Goal: Information Seeking & Learning: Learn about a topic

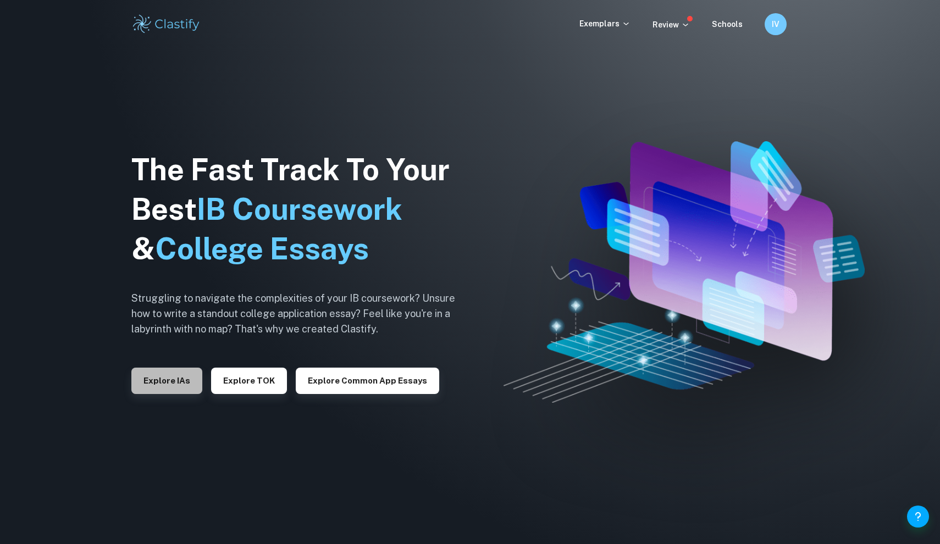
click at [177, 391] on button "Explore IAs" at bounding box center [166, 381] width 71 height 26
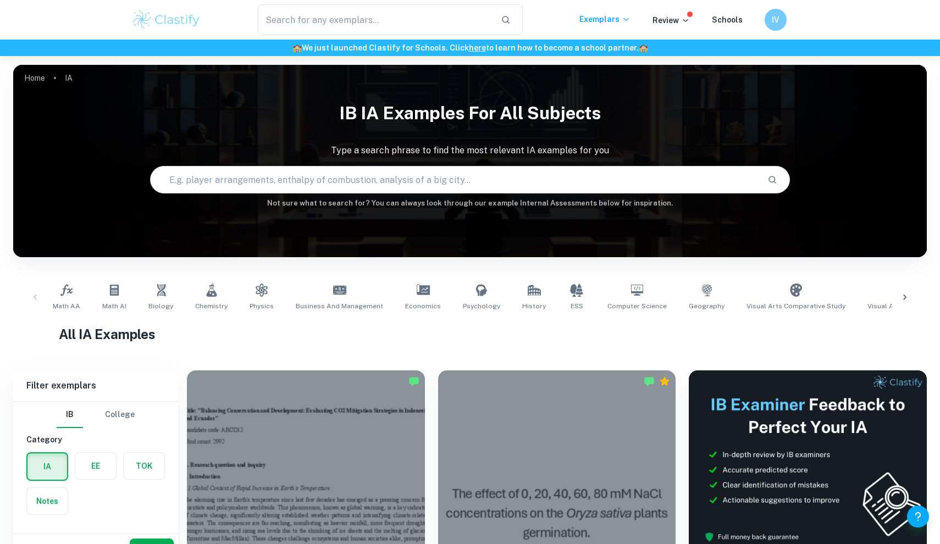
scroll to position [208, 0]
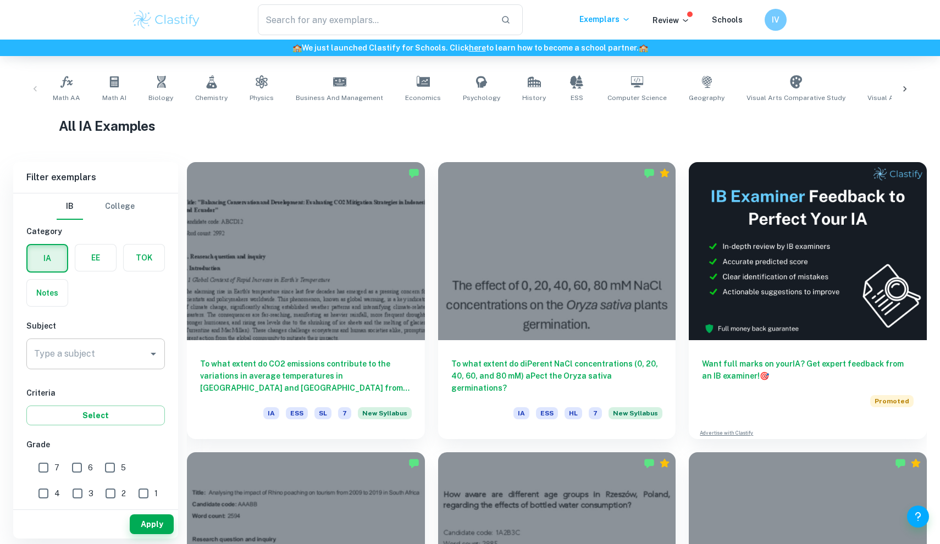
click at [96, 366] on div "Type a subject" at bounding box center [95, 354] width 139 height 31
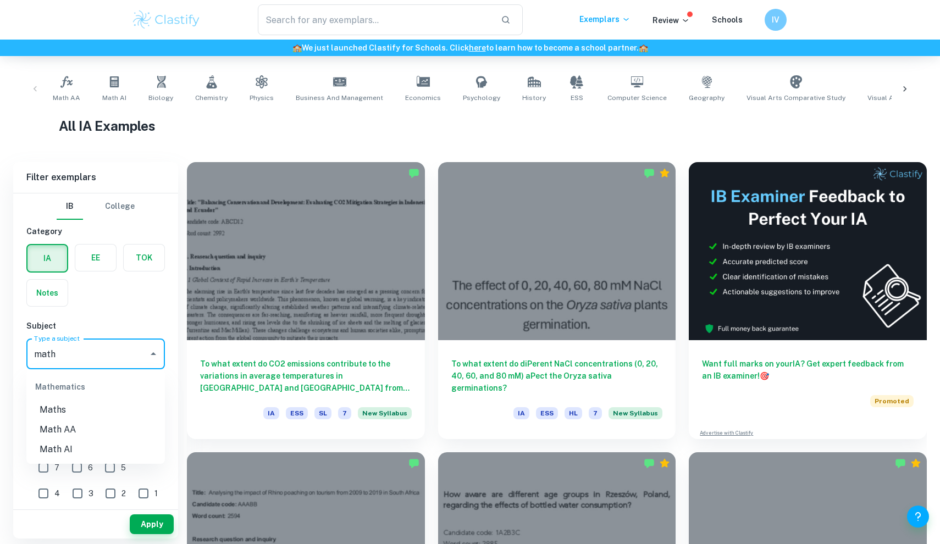
click at [95, 401] on li "Maths" at bounding box center [95, 410] width 139 height 20
type input "Maths"
click at [48, 473] on input "7" at bounding box center [43, 468] width 22 height 22
checkbox input "true"
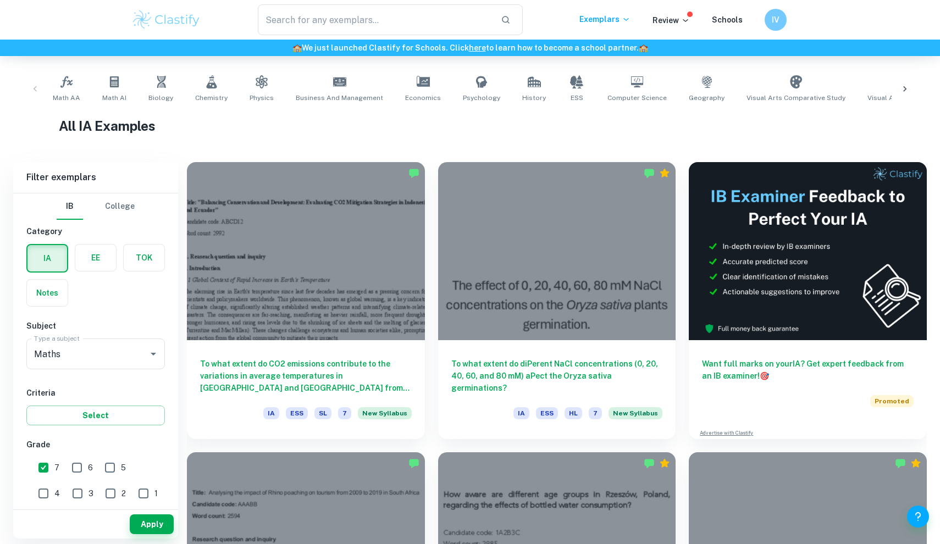
click at [129, 510] on div "Apply" at bounding box center [95, 524] width 165 height 29
click at [141, 521] on button "Apply" at bounding box center [152, 525] width 44 height 20
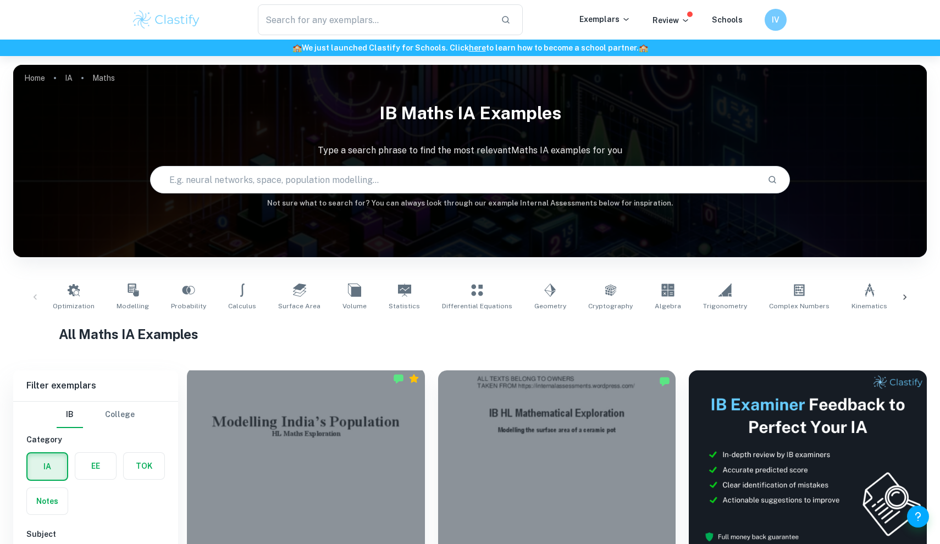
scroll to position [460, 0]
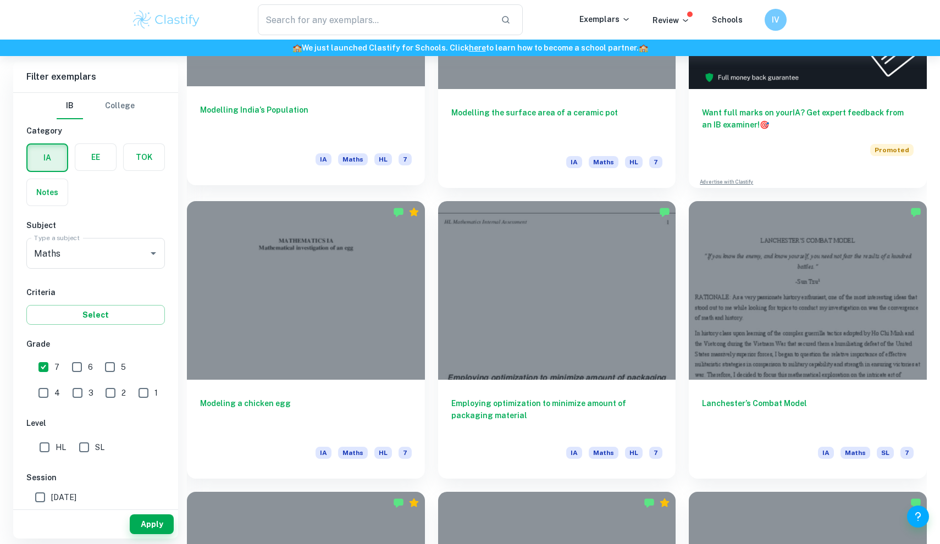
click at [342, 97] on div "Modelling India’s Population IA Maths HL 7" at bounding box center [306, 135] width 238 height 99
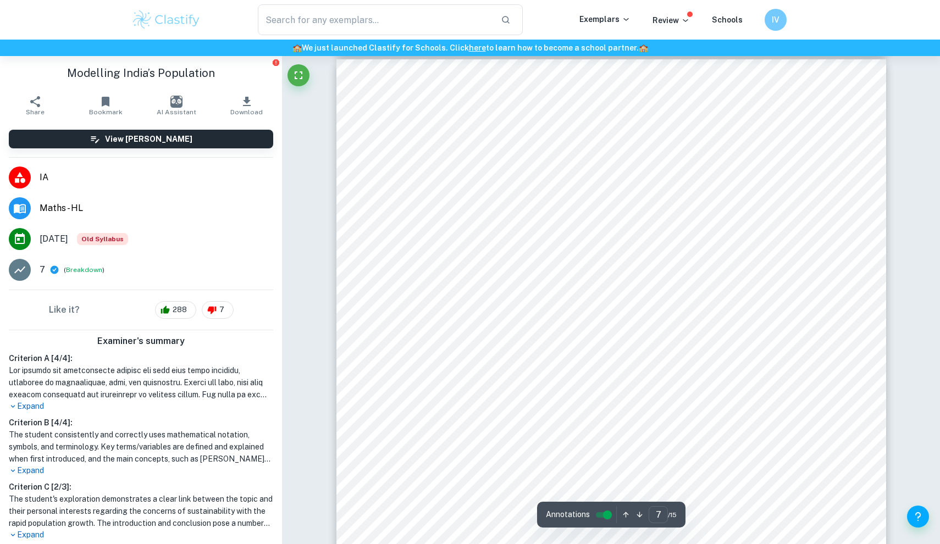
scroll to position [5048, 0]
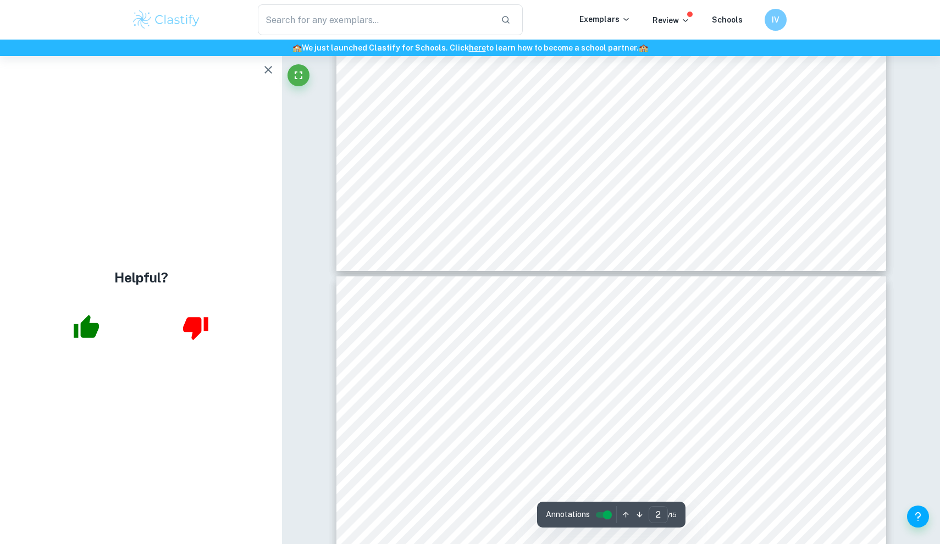
type input "3"
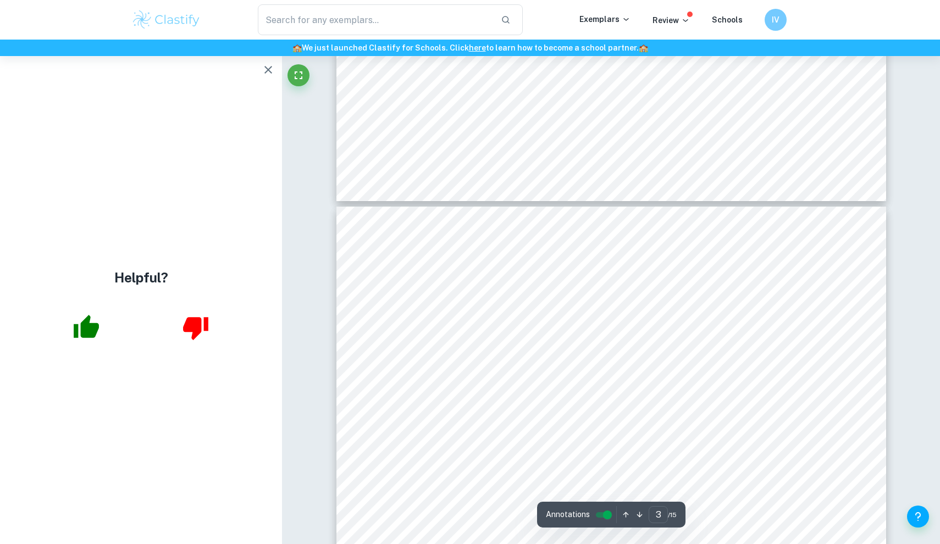
scroll to position [1740, 0]
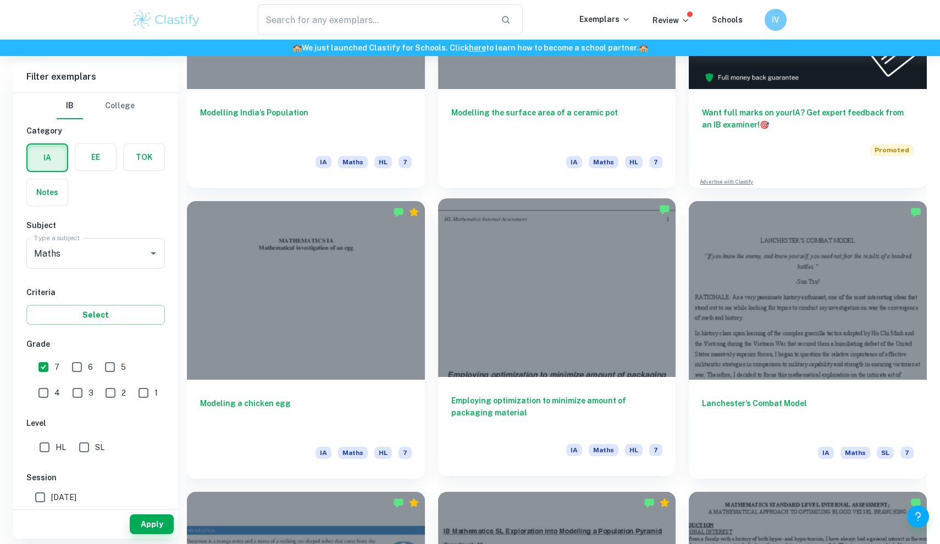
scroll to position [652, 0]
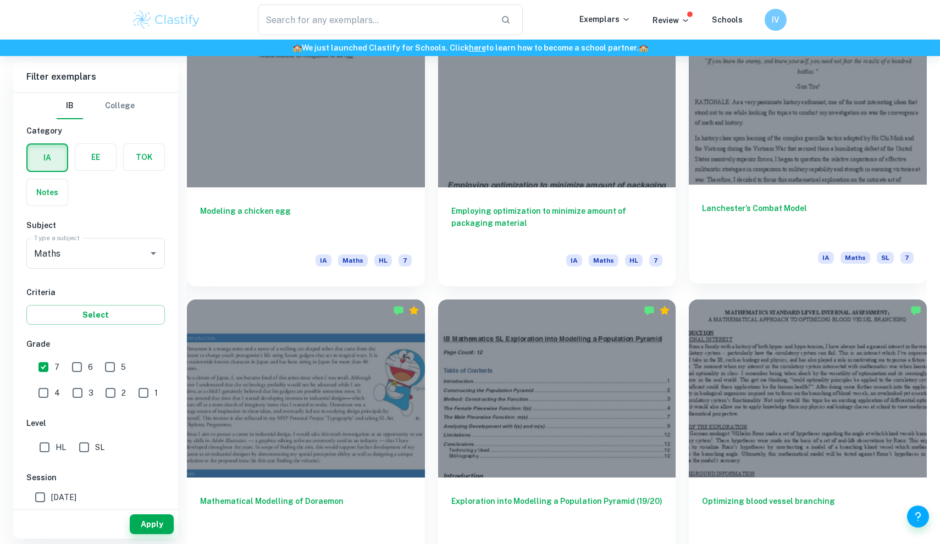
click at [704, 231] on h6 "Lanchester’s Combat Model" at bounding box center [808, 220] width 212 height 36
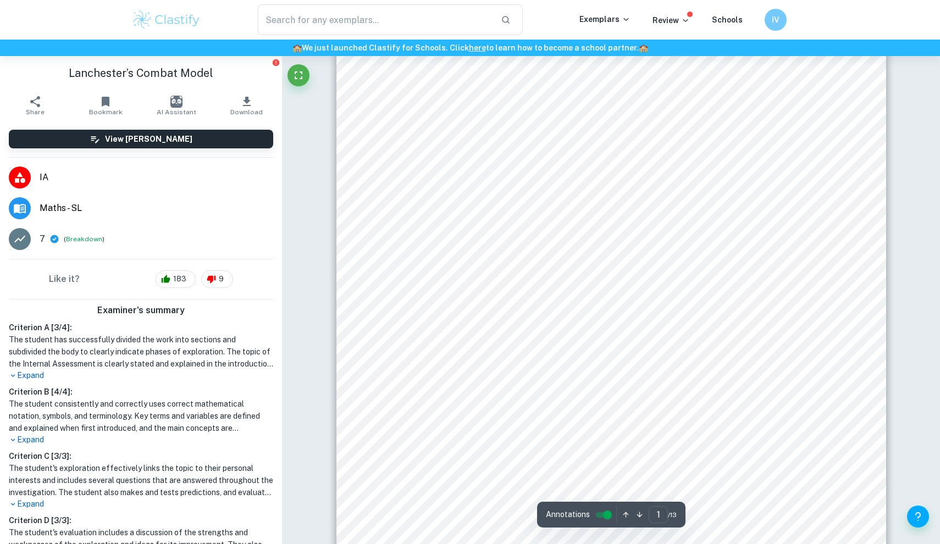
scroll to position [135, 0]
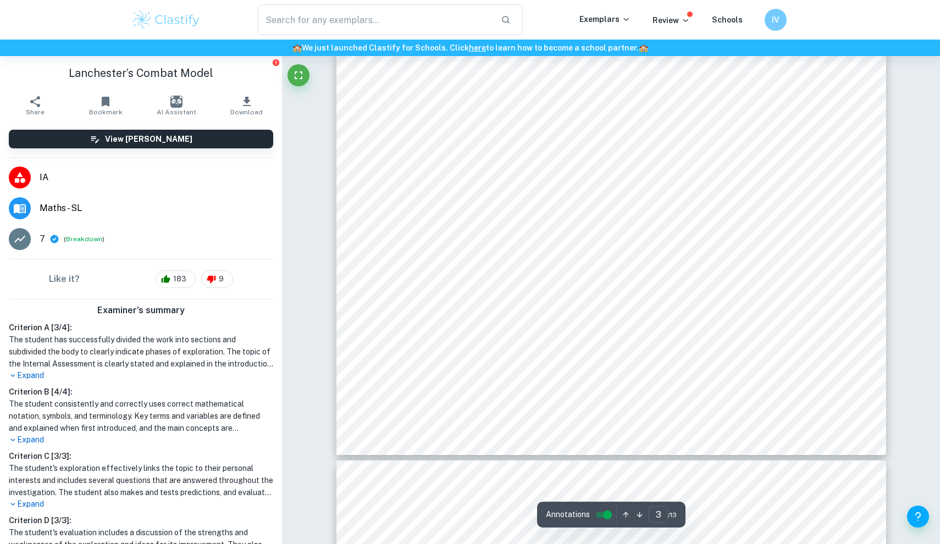
type input "4"
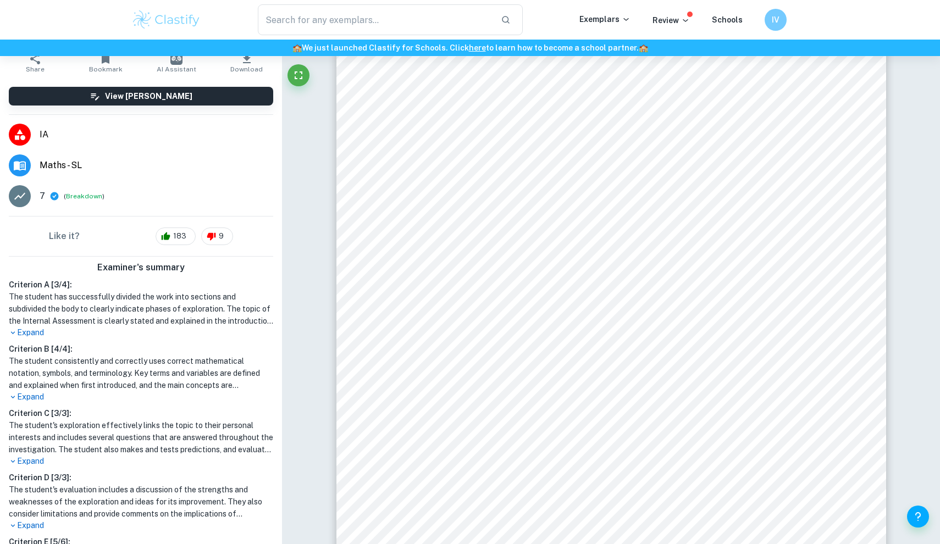
scroll to position [11, 0]
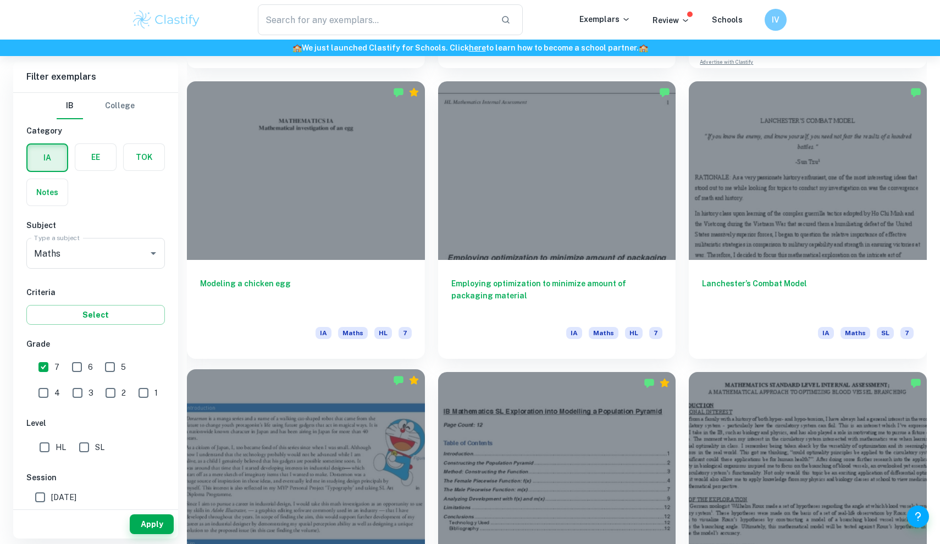
scroll to position [579, 0]
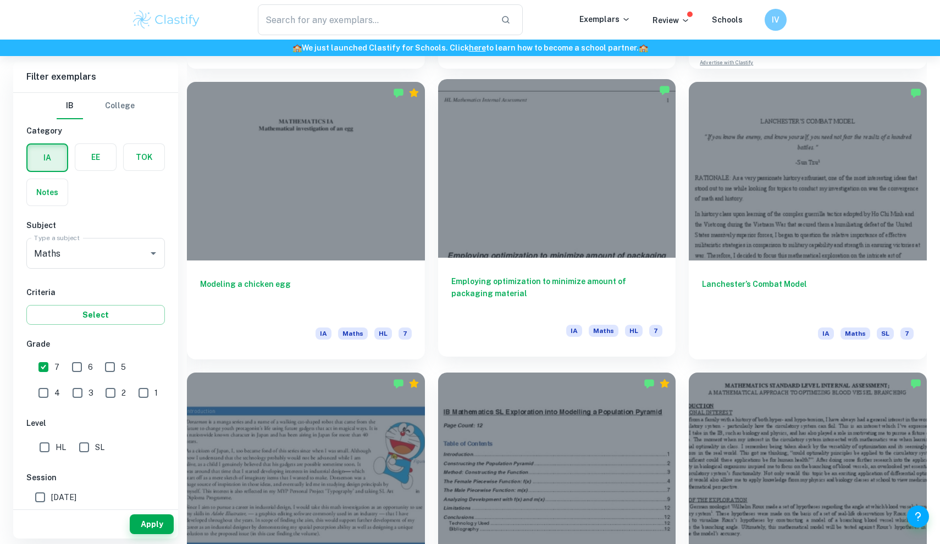
click at [528, 265] on div "Employing optimization to minimize amount of packaging material IA Maths HL 7" at bounding box center [557, 307] width 238 height 99
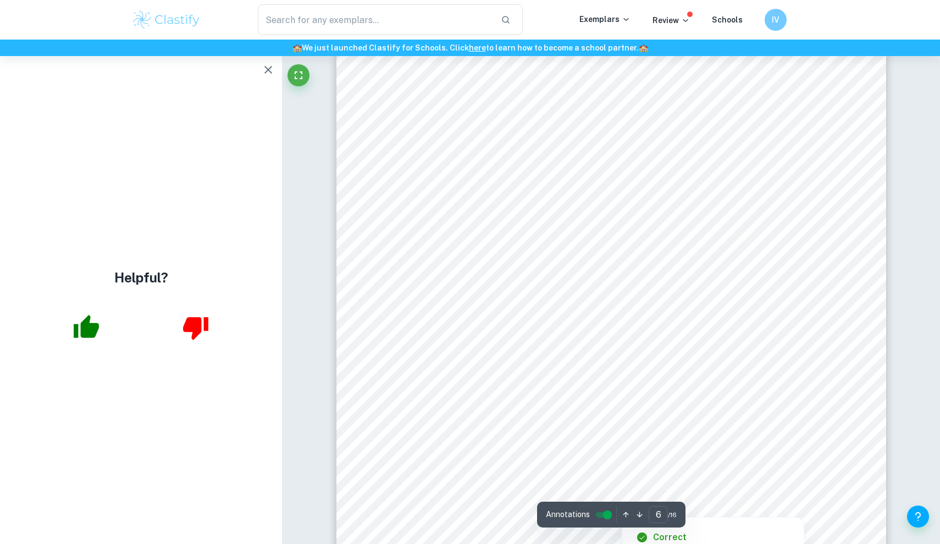
scroll to position [4287, 0]
click at [265, 76] on button "button" at bounding box center [268, 70] width 22 height 22
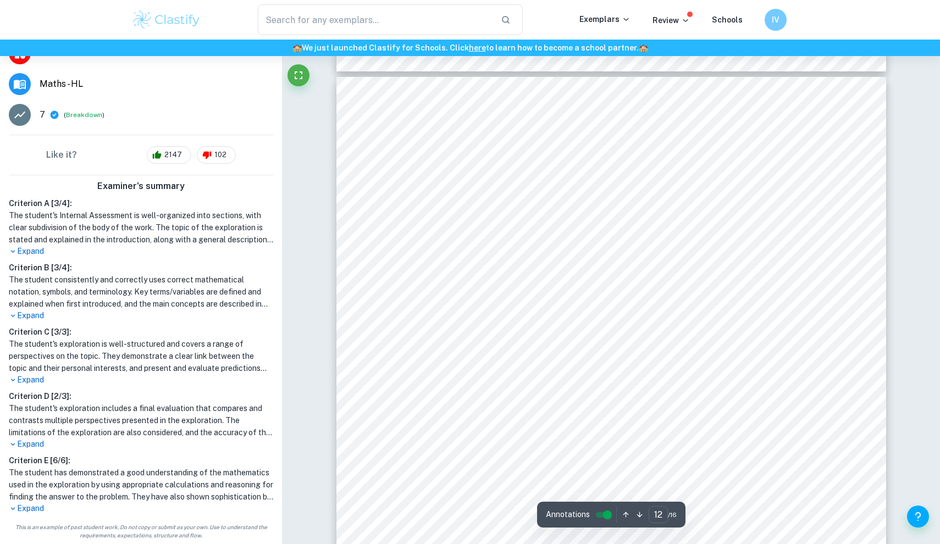
scroll to position [141, 0]
click at [30, 515] on div "Examiner's summary Criterion A [ 3 / 4 ]: The student's Internal Assessment is …" at bounding box center [141, 347] width 282 height 344
click at [32, 507] on p "Expand" at bounding box center [141, 509] width 264 height 12
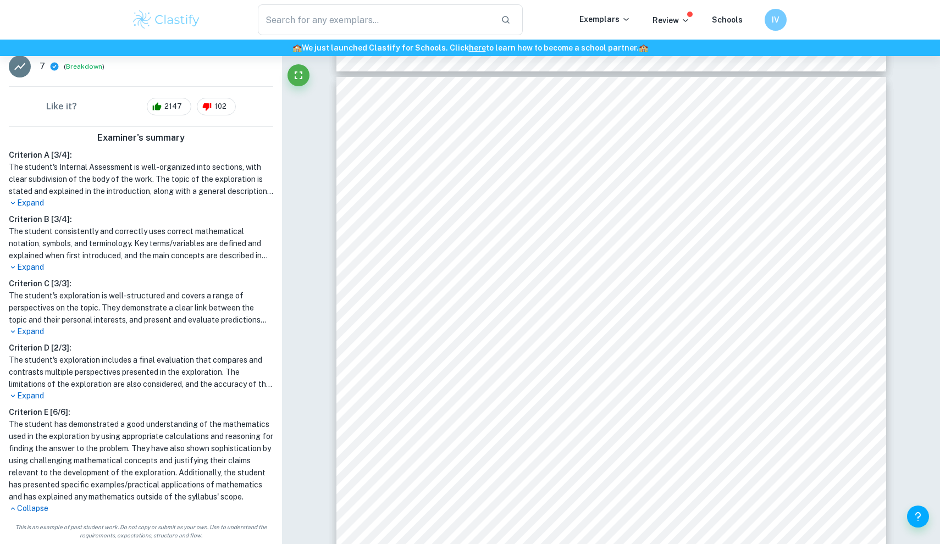
scroll to position [201, 0]
drag, startPoint x: 36, startPoint y: 485, endPoint x: 54, endPoint y: 499, distance: 22.4
click at [54, 499] on h1 "The student has demonstrated a good understanding of the mathematics used in th…" at bounding box center [141, 460] width 264 height 85
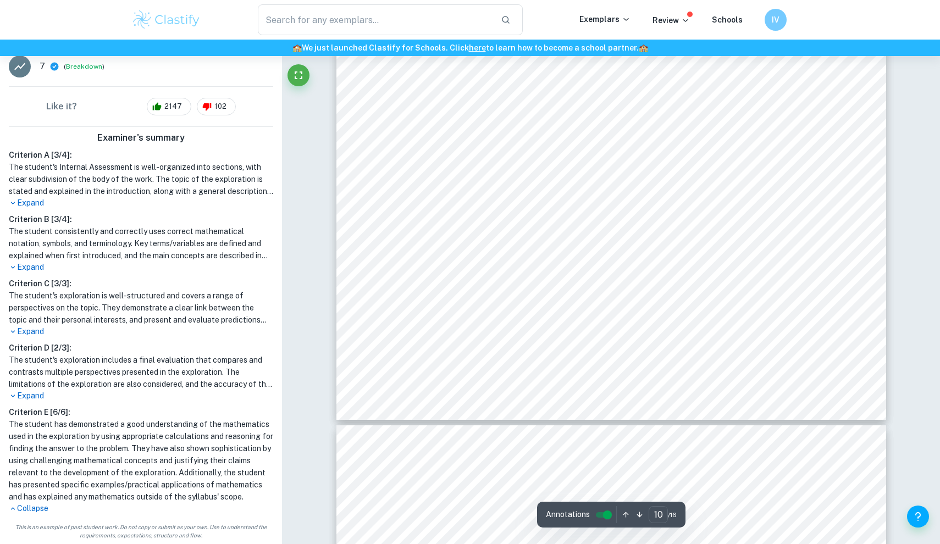
type input "11"
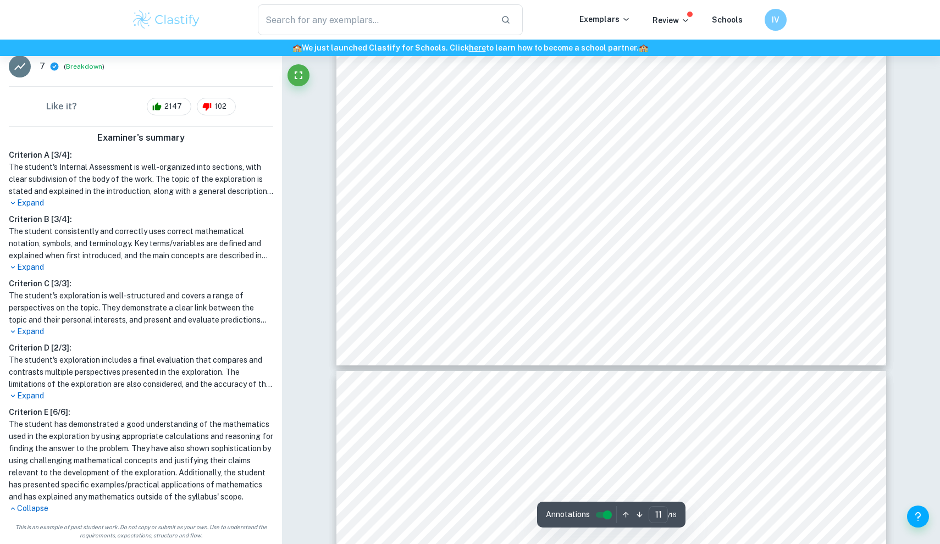
scroll to position [8489, 0]
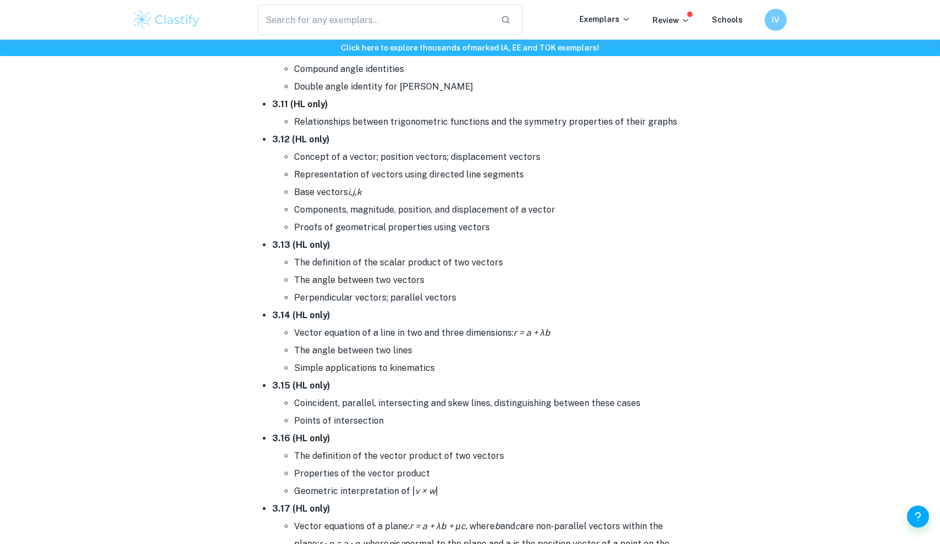
scroll to position [3610, 0]
drag, startPoint x: 297, startPoint y: 363, endPoint x: 457, endPoint y: 363, distance: 159.4
click at [455, 363] on li "Simple applications to kinematics" at bounding box center [492, 370] width 396 height 18
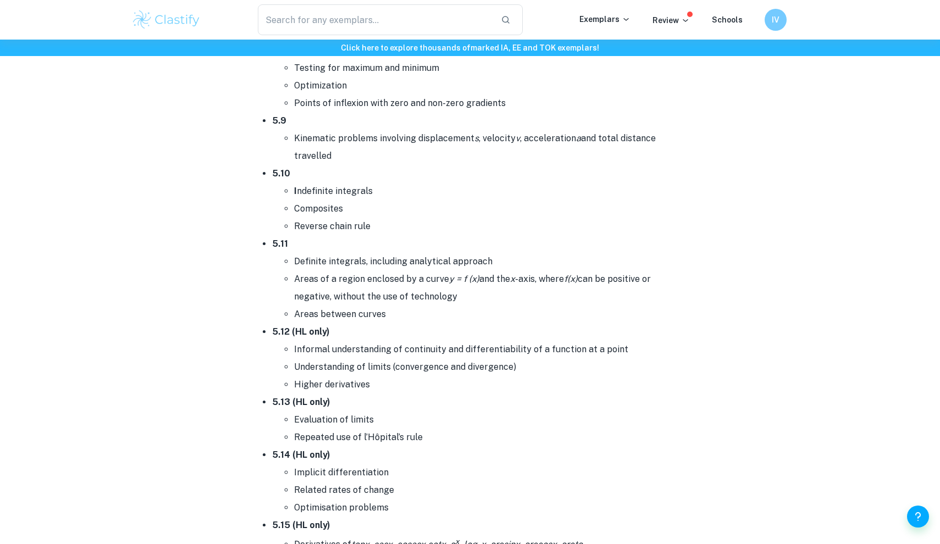
scroll to position [6191, 0]
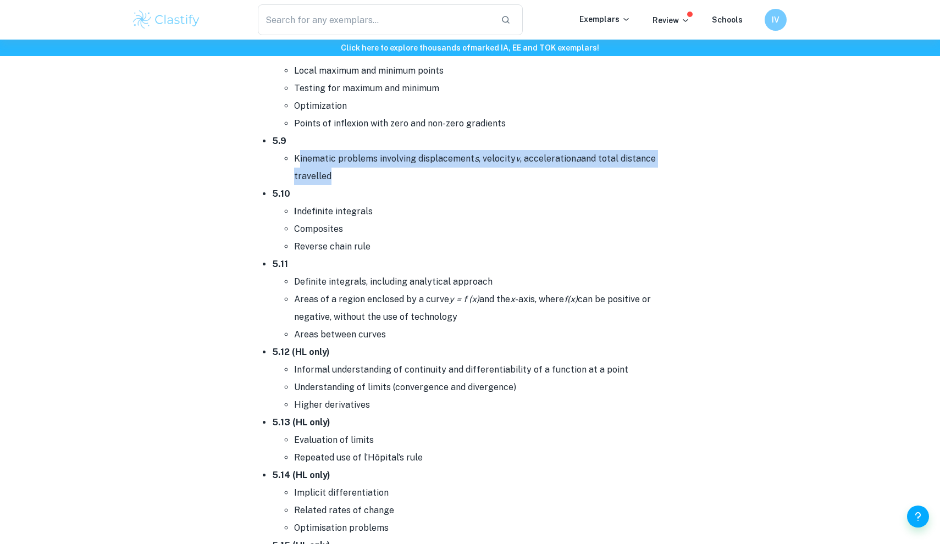
drag, startPoint x: 300, startPoint y: 151, endPoint x: 582, endPoint y: 158, distance: 282.6
click at [582, 158] on li "Kinematic problems involving displacement s , velocity v , acceleration a and t…" at bounding box center [492, 167] width 396 height 35
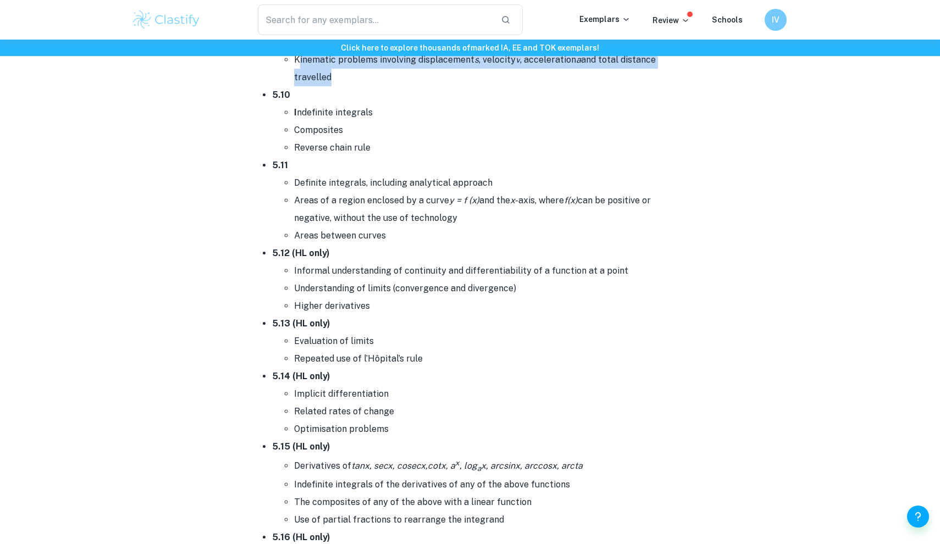
scroll to position [6297, 0]
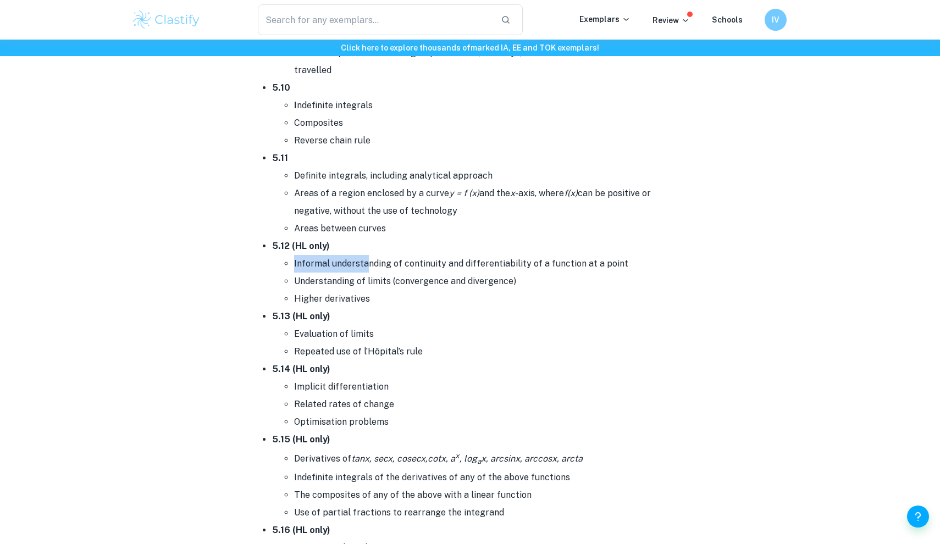
drag, startPoint x: 290, startPoint y: 255, endPoint x: 370, endPoint y: 255, distance: 80.3
click at [370, 255] on ul "Informal understanding of continuity and differentiability of a function at a p…" at bounding box center [481, 281] width 418 height 53
drag, startPoint x: 338, startPoint y: 270, endPoint x: 405, endPoint y: 270, distance: 67.1
click at [405, 273] on li "Understanding of limits (convergence and divergence)" at bounding box center [492, 282] width 396 height 18
drag, startPoint x: 313, startPoint y: 294, endPoint x: 378, endPoint y: 294, distance: 65.4
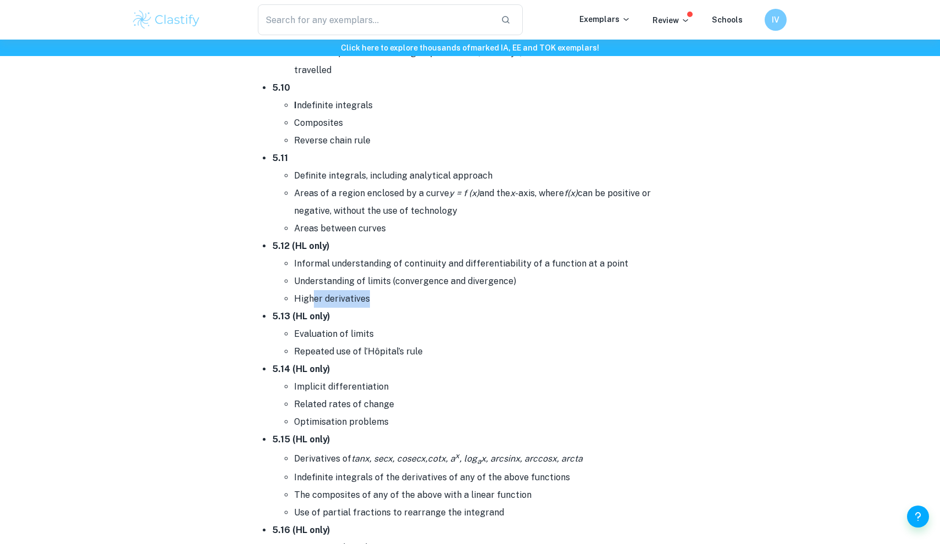
click at [378, 294] on li "Higher derivatives" at bounding box center [492, 299] width 396 height 18
drag, startPoint x: 326, startPoint y: 325, endPoint x: 355, endPoint y: 325, distance: 28.6
click at [351, 325] on li "Evaluation of limits" at bounding box center [492, 334] width 396 height 18
drag, startPoint x: 347, startPoint y: 344, endPoint x: 365, endPoint y: 344, distance: 18.1
click at [355, 344] on li "Repeated use of l’Hôpital’s rule" at bounding box center [492, 352] width 396 height 18
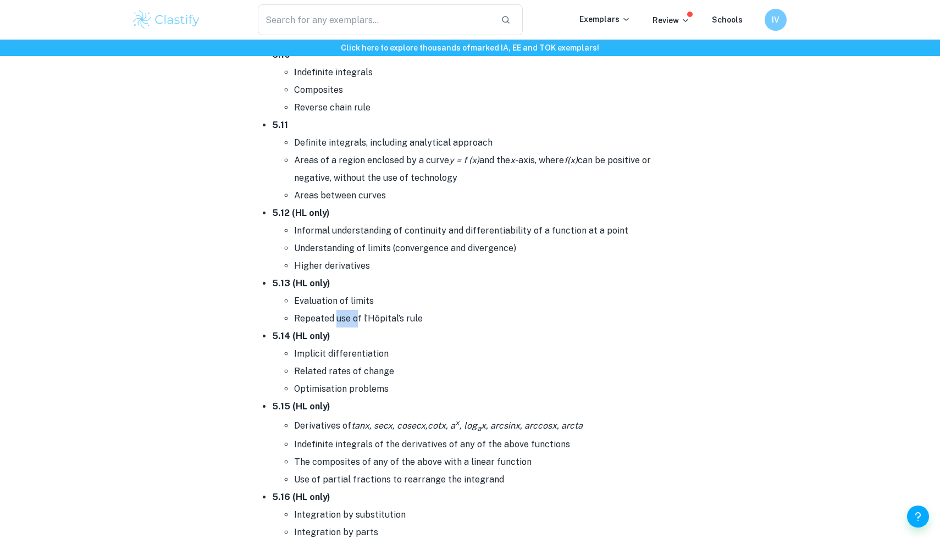
scroll to position [6378, 0]
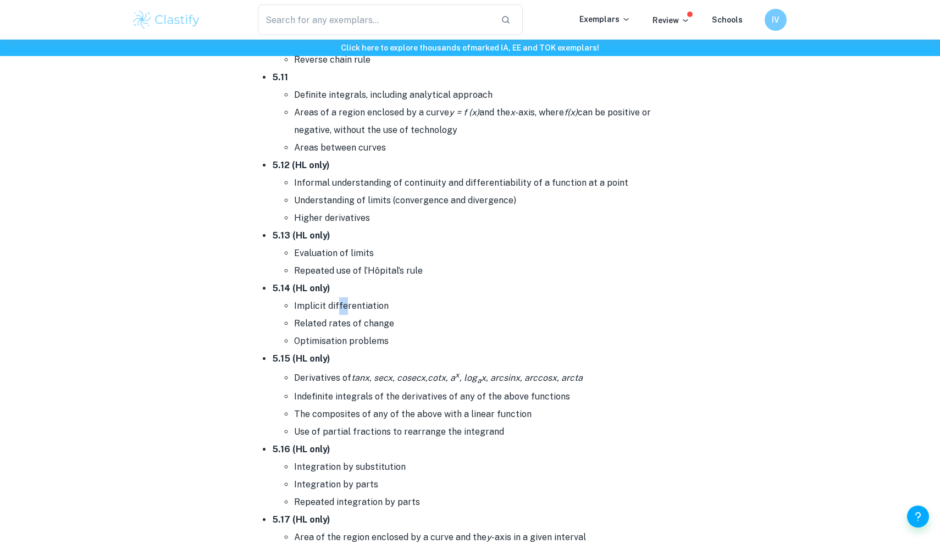
drag, startPoint x: 338, startPoint y: 295, endPoint x: 359, endPoint y: 295, distance: 22.0
click at [349, 297] on li "Implicit differentiation" at bounding box center [492, 306] width 396 height 18
drag, startPoint x: 340, startPoint y: 320, endPoint x: 365, endPoint y: 320, distance: 25.3
click at [355, 320] on li "Related rates of change" at bounding box center [492, 324] width 396 height 18
drag, startPoint x: 308, startPoint y: 335, endPoint x: 375, endPoint y: 335, distance: 67.6
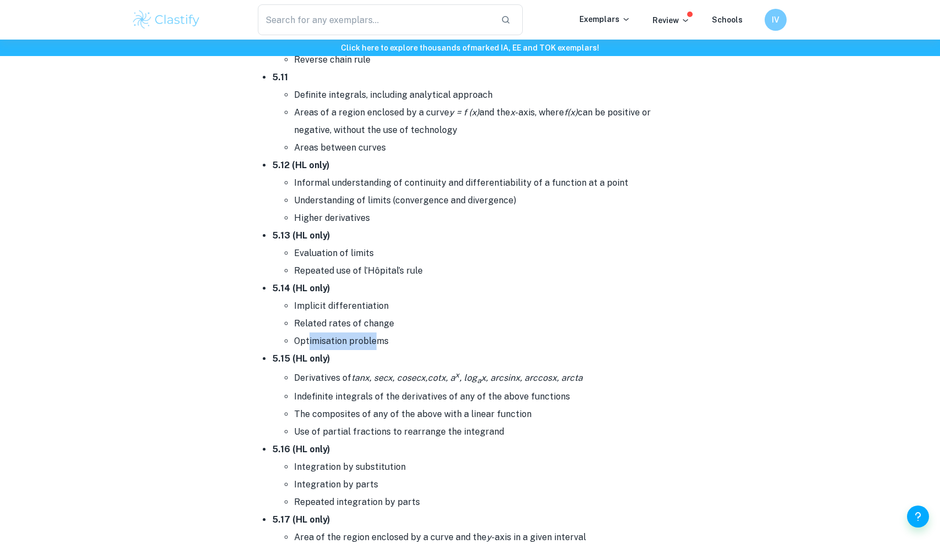
click at [374, 335] on li "Optimisation problems" at bounding box center [492, 342] width 396 height 18
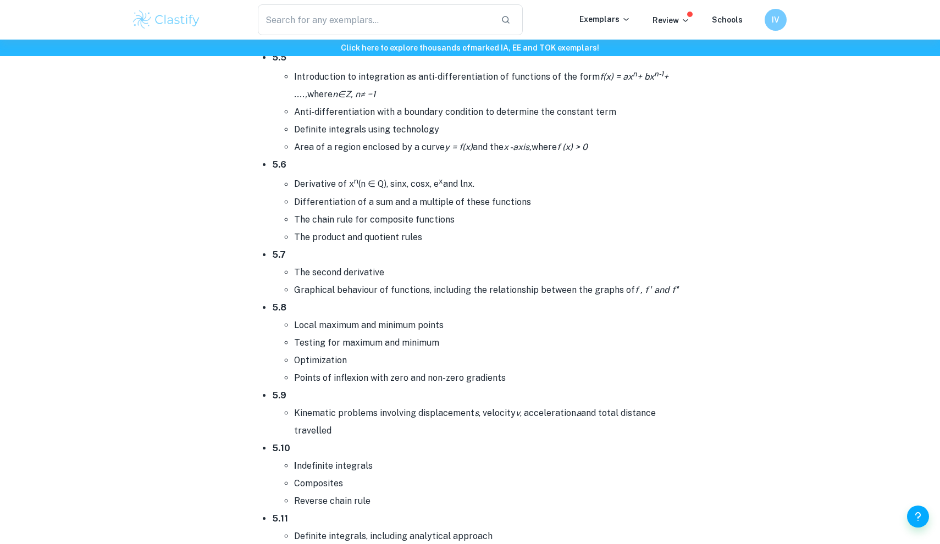
scroll to position [5956, 0]
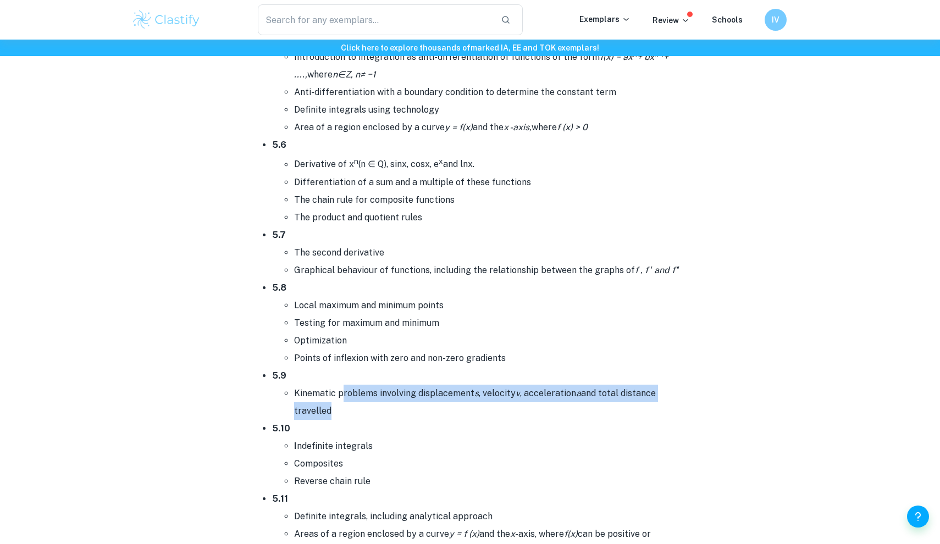
drag, startPoint x: 343, startPoint y: 388, endPoint x: 406, endPoint y: 395, distance: 63.7
click at [406, 395] on li "Kinematic problems involving displacement s , velocity v , acceleration a and t…" at bounding box center [492, 402] width 396 height 35
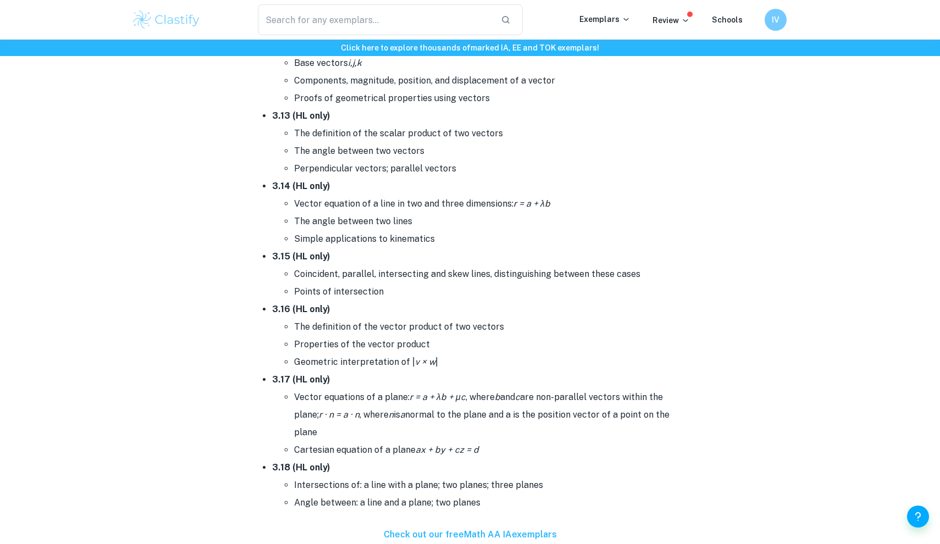
scroll to position [3717, 0]
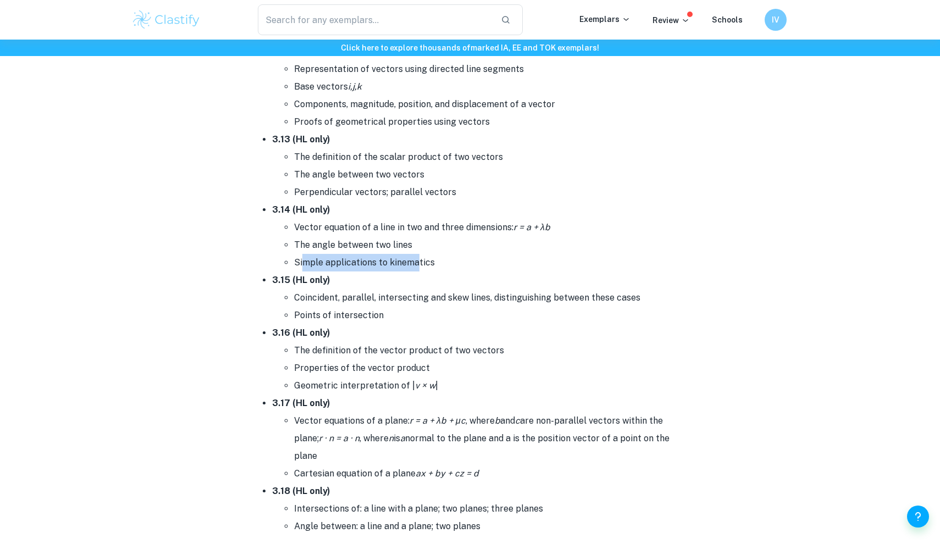
drag, startPoint x: 303, startPoint y: 254, endPoint x: 424, endPoint y: 254, distance: 120.9
click at [423, 254] on li "Simple applications to kinematics" at bounding box center [492, 263] width 396 height 18
click at [424, 254] on li "Simple applications to kinematics" at bounding box center [492, 263] width 396 height 18
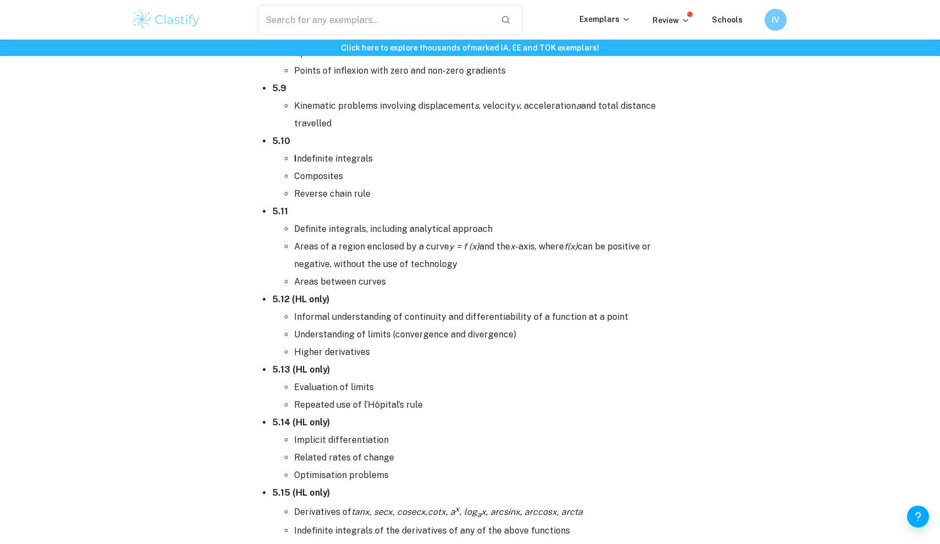
scroll to position [6266, 0]
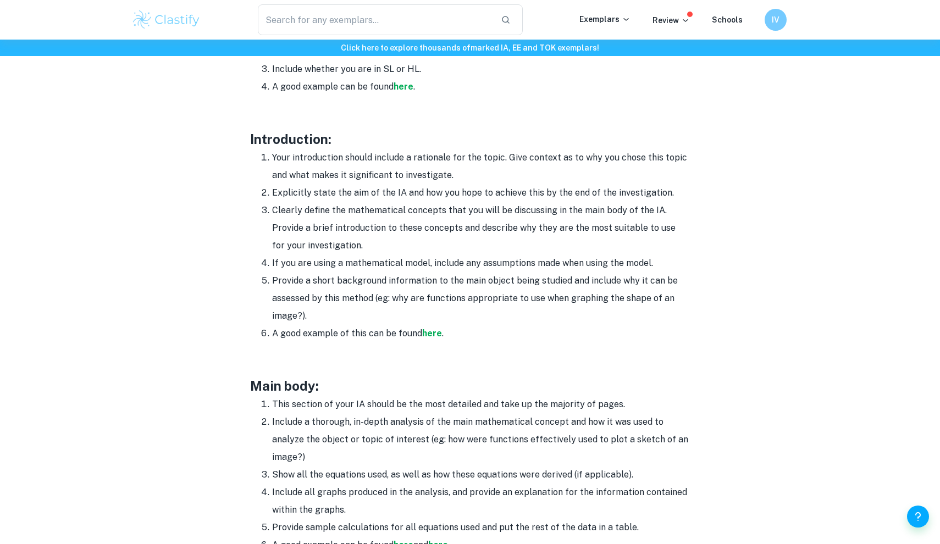
scroll to position [654, 0]
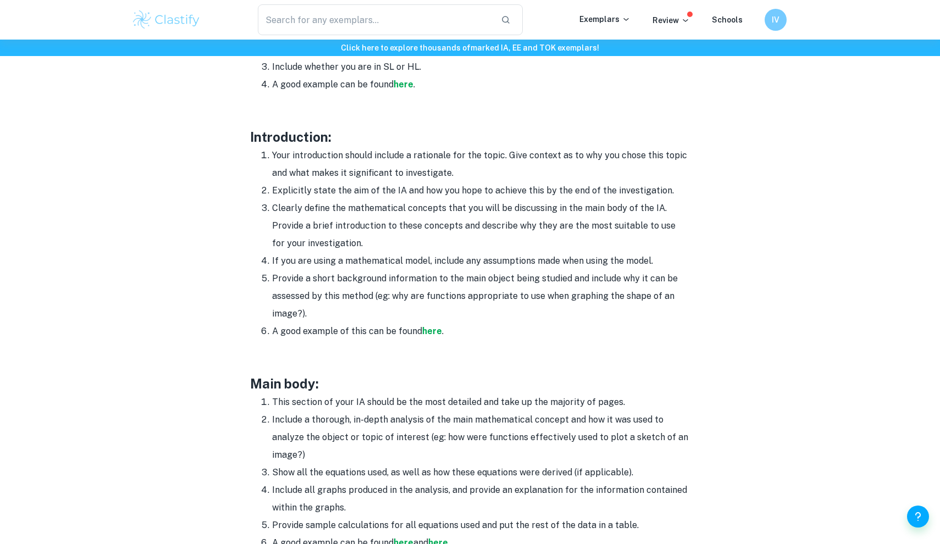
drag, startPoint x: 417, startPoint y: 188, endPoint x: 714, endPoint y: 184, distance: 297.4
click at [714, 184] on div "Math IA Format and Structure By Roxanne • January 12, 2024 Get feedback on your…" at bounding box center [469, 336] width 677 height 1811
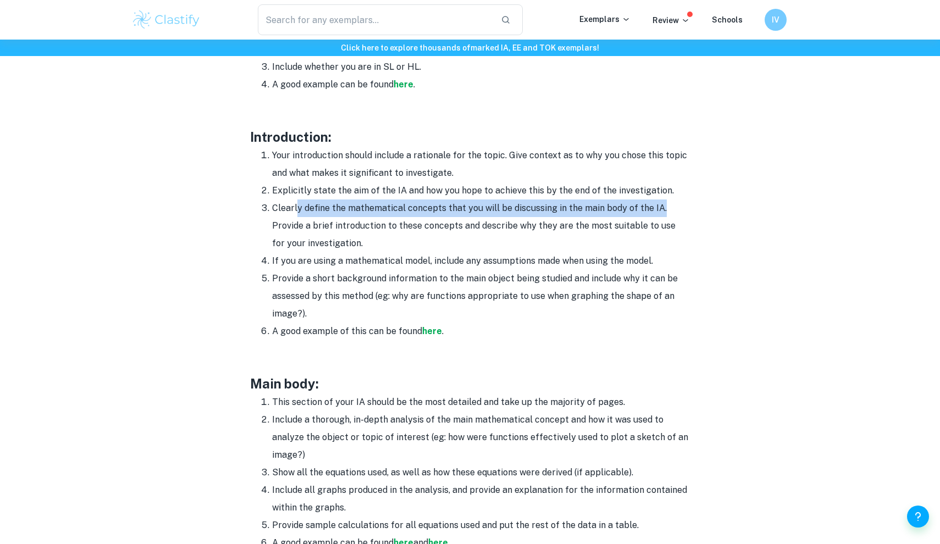
drag, startPoint x: 298, startPoint y: 198, endPoint x: 671, endPoint y: 203, distance: 372.7
click at [671, 203] on li "Clearly define the mathematical concepts that you will be discussing in the mai…" at bounding box center [481, 226] width 418 height 53
drag, startPoint x: 322, startPoint y: 223, endPoint x: 504, endPoint y: 230, distance: 182.6
click at [504, 230] on li "Clearly define the mathematical concepts that you will be discussing in the mai…" at bounding box center [481, 226] width 418 height 53
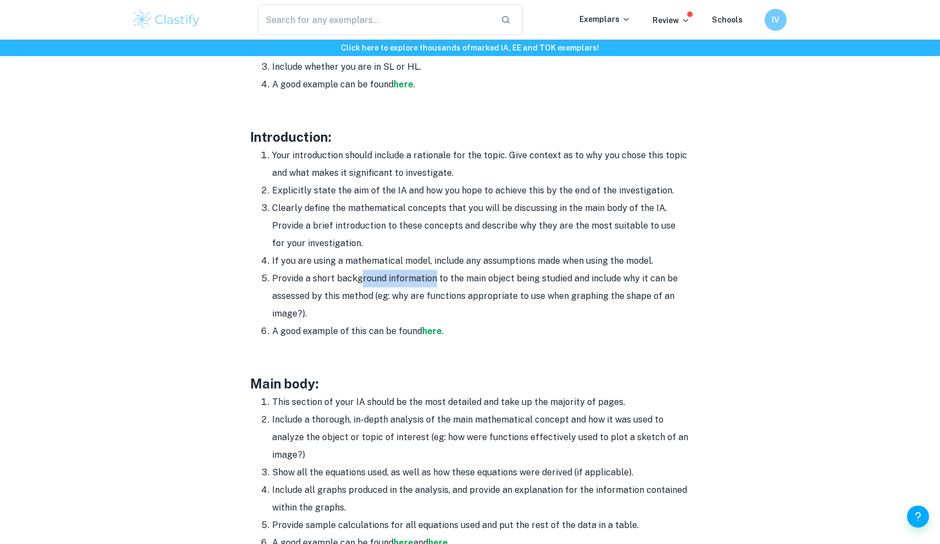
drag, startPoint x: 360, startPoint y: 274, endPoint x: 434, endPoint y: 274, distance: 73.7
click at [434, 274] on li "Provide a short background information to the main object being studied and inc…" at bounding box center [481, 296] width 418 height 53
click at [437, 334] on li "A good example of this can be found here ." at bounding box center [481, 332] width 418 height 18
click at [437, 327] on strong "here" at bounding box center [432, 331] width 20 height 10
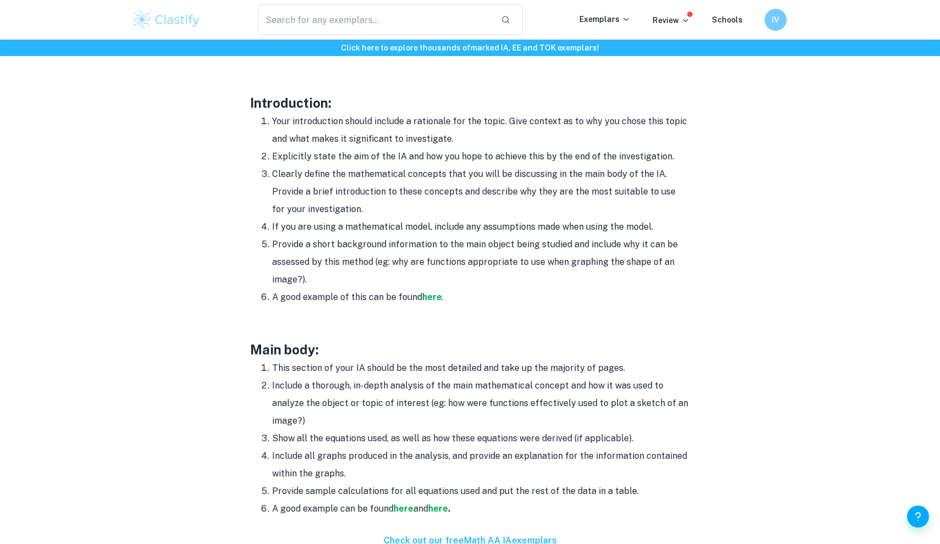
scroll to position [687, 0]
click at [425, 300] on strong "here" at bounding box center [432, 298] width 20 height 10
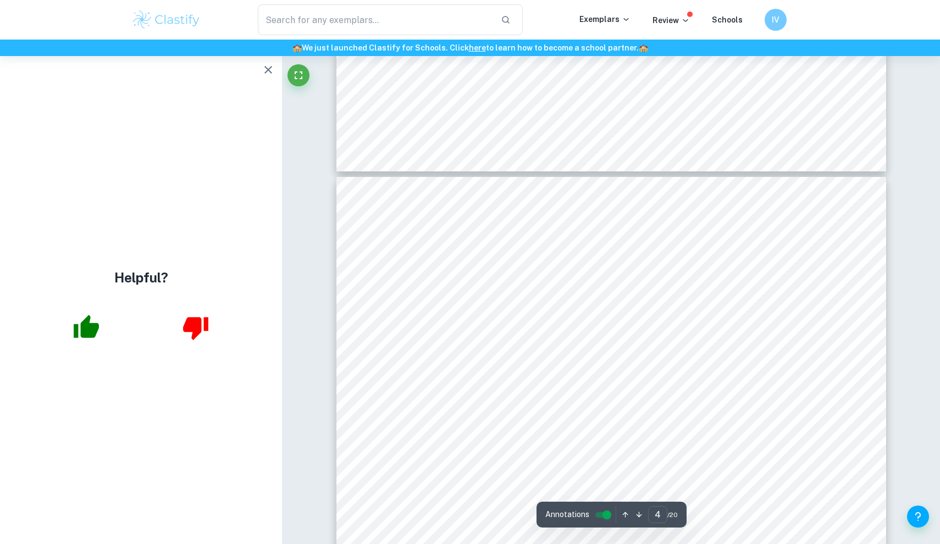
scroll to position [2287, 0]
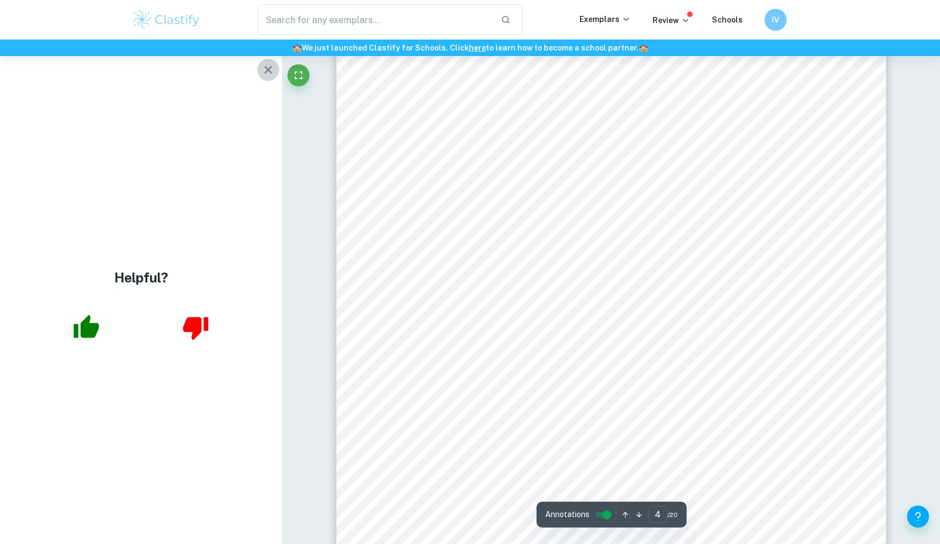
click at [267, 76] on icon "button" at bounding box center [268, 69] width 13 height 13
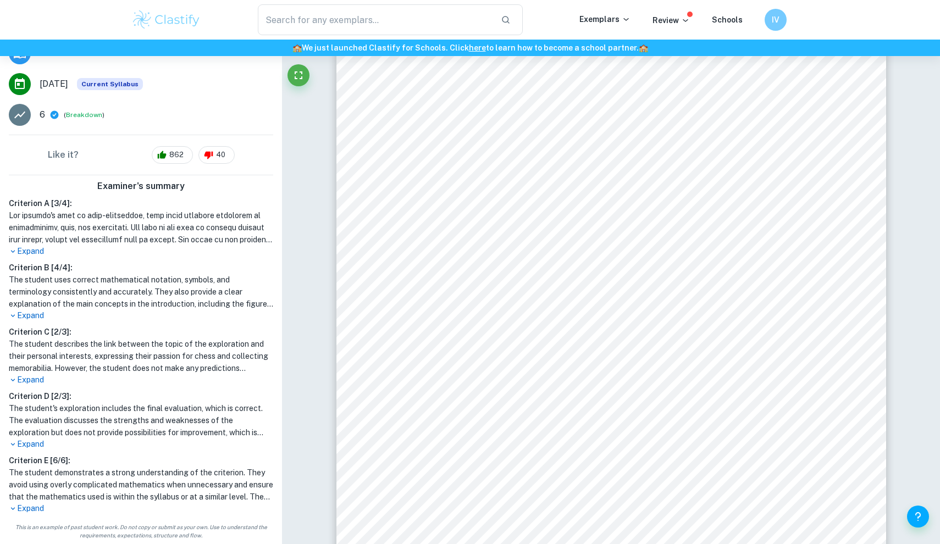
scroll to position [172, 0]
click at [34, 513] on p "Expand" at bounding box center [141, 509] width 264 height 12
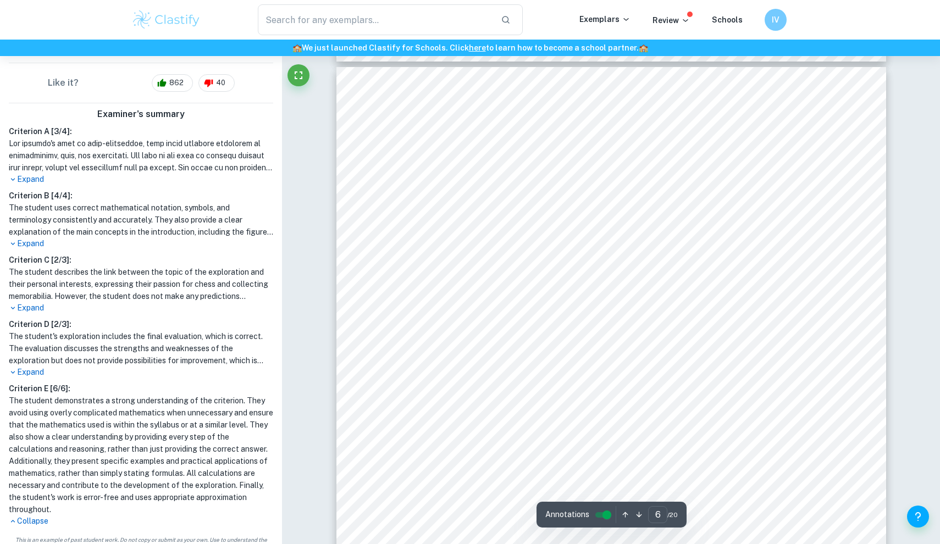
scroll to position [3772, 0]
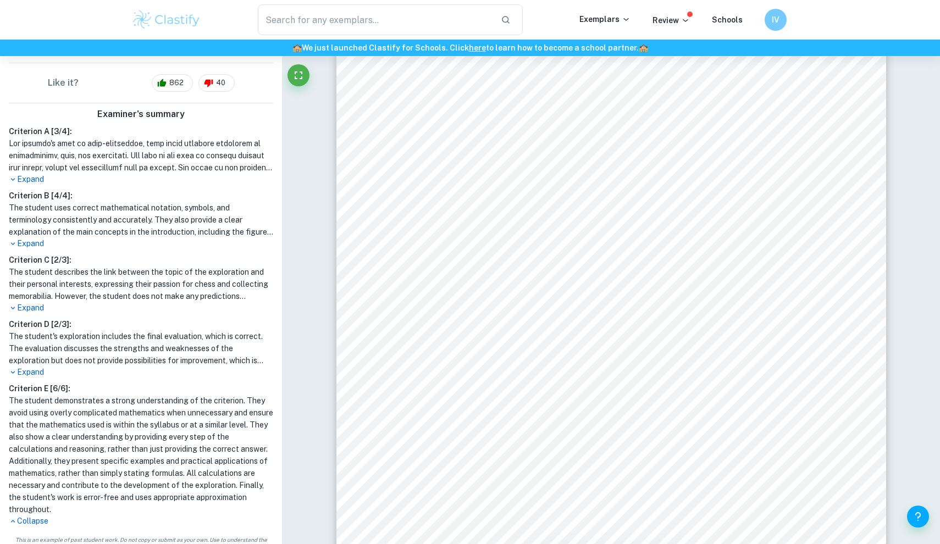
click at [34, 309] on p "Expand" at bounding box center [141, 308] width 264 height 12
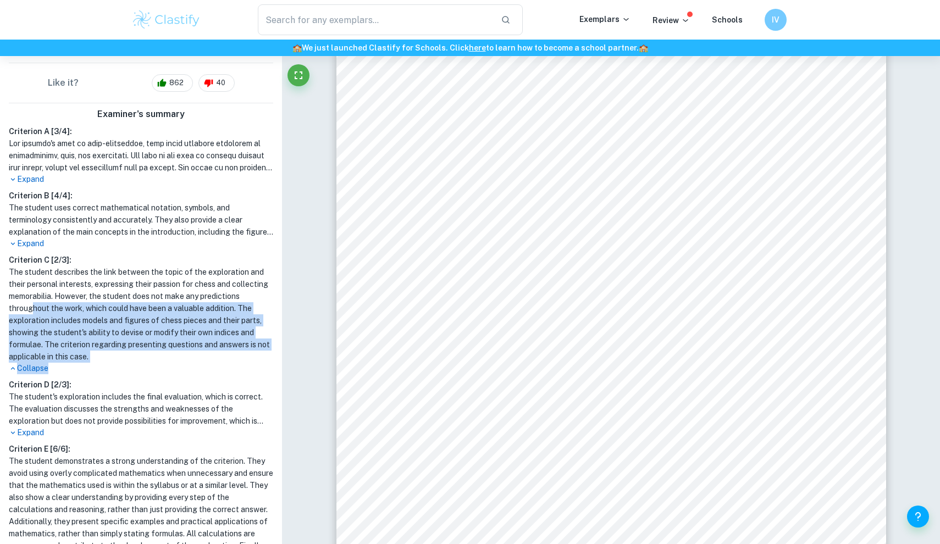
drag, startPoint x: 31, startPoint y: 310, endPoint x: 90, endPoint y: 369, distance: 83.2
click at [90, 369] on div "Criterion C [ 2 / 3 ]: The student describes the link between the topic of the …" at bounding box center [140, 314] width 273 height 120
click at [90, 369] on p "Collapse" at bounding box center [141, 369] width 264 height 12
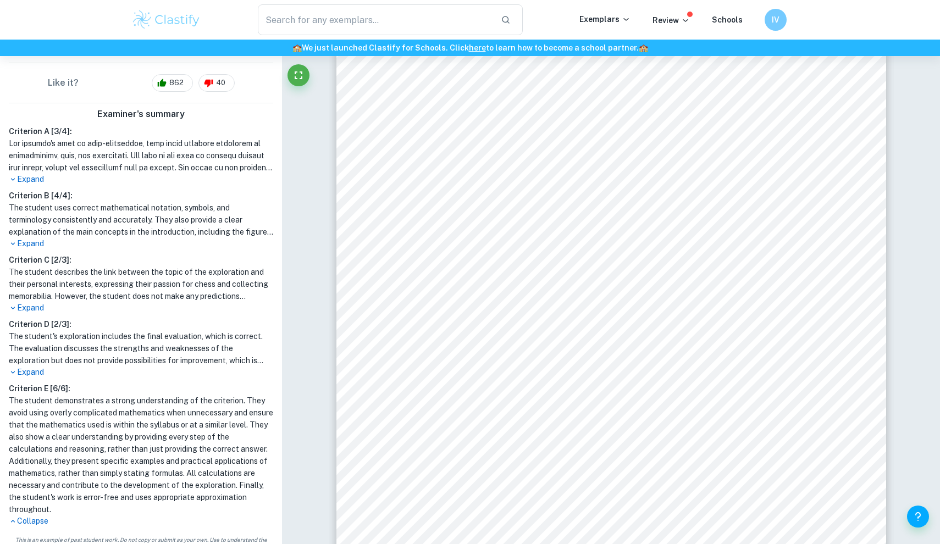
click at [27, 308] on p "Expand" at bounding box center [141, 308] width 264 height 12
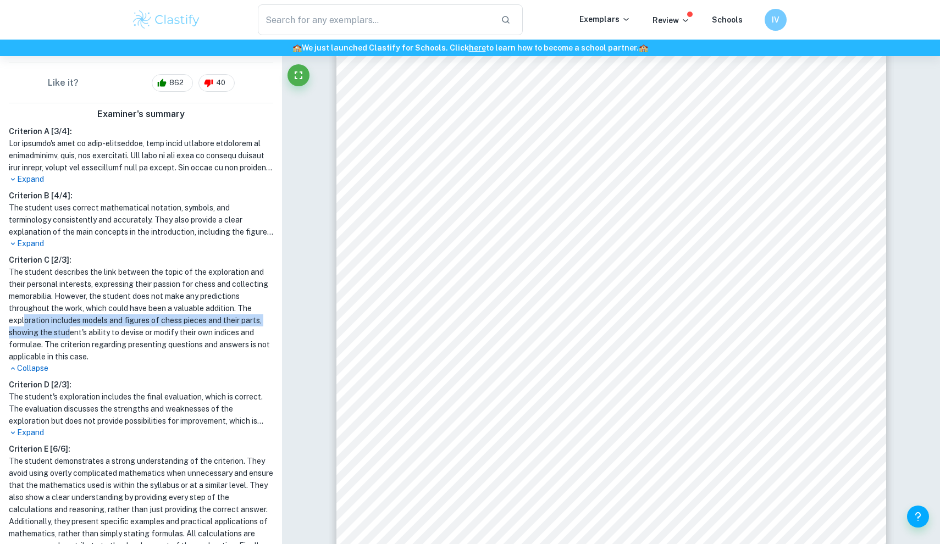
drag, startPoint x: 25, startPoint y: 319, endPoint x: 68, endPoint y: 328, distance: 44.3
click at [68, 328] on h1 "The student describes the link between the topic of the exploration and their p…" at bounding box center [141, 314] width 264 height 97
click at [38, 433] on p "Expand" at bounding box center [141, 433] width 264 height 12
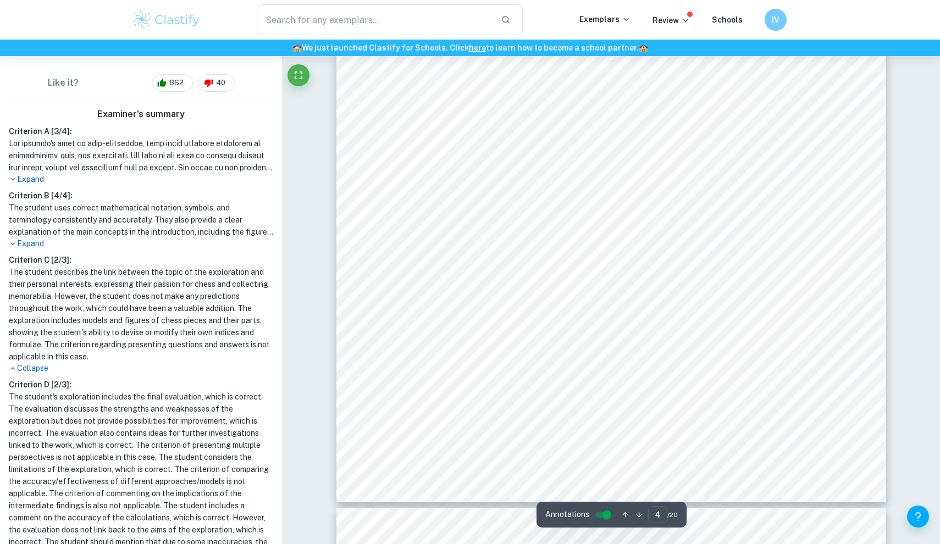
scroll to position [2514, 0]
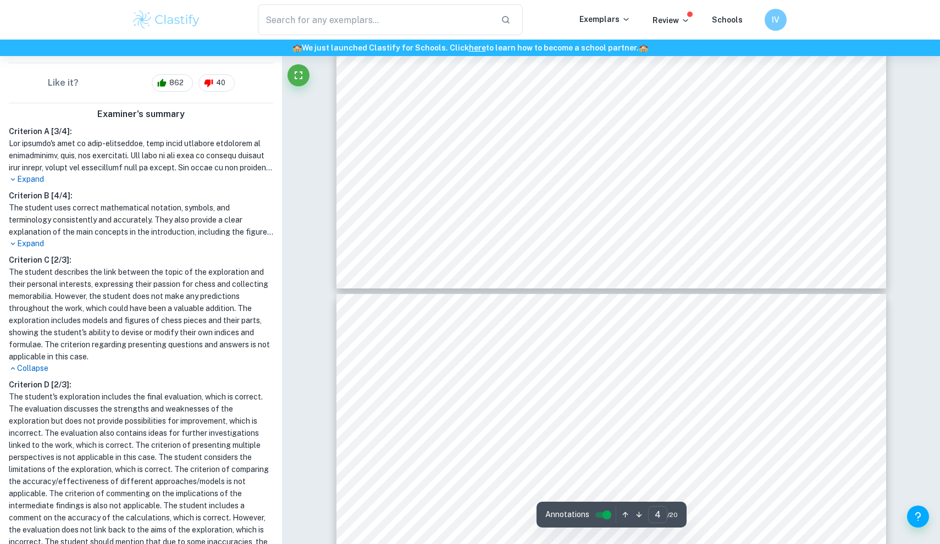
type input "3"
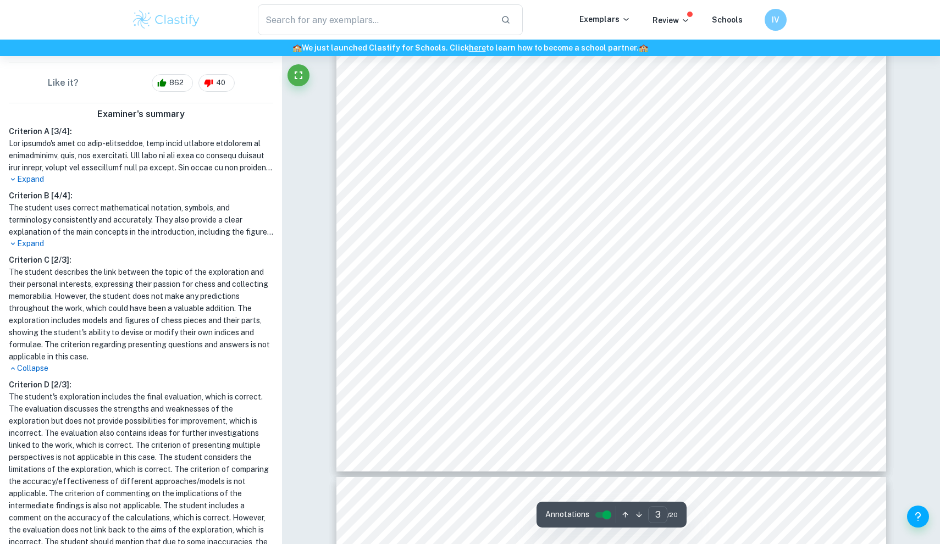
scroll to position [1830, 0]
